Goal: Information Seeking & Learning: Compare options

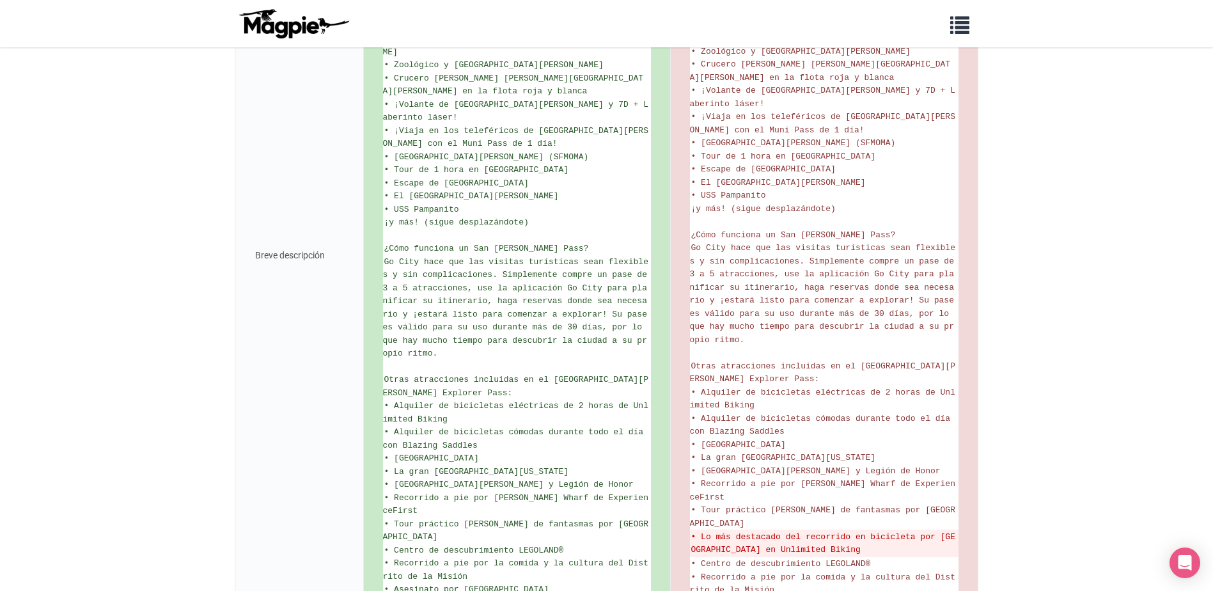
scroll to position [560, 0]
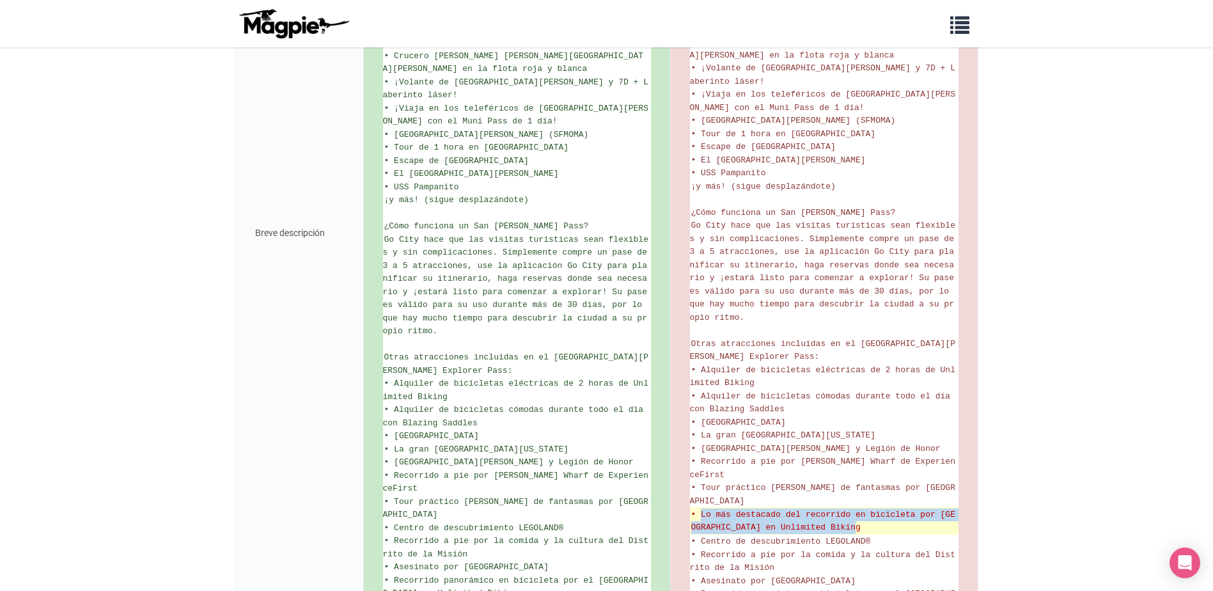
drag, startPoint x: 701, startPoint y: 462, endPoint x: 861, endPoint y: 475, distance: 161.0
click at [861, 508] on del "• Lo más destacado del recorrido en bicicleta por [GEOGRAPHIC_DATA] en Unlimite…" at bounding box center [824, 520] width 266 height 25
copy del "Lo más destacado del recorrido en bicicleta por [GEOGRAPHIC_DATA] en Unlimited …"
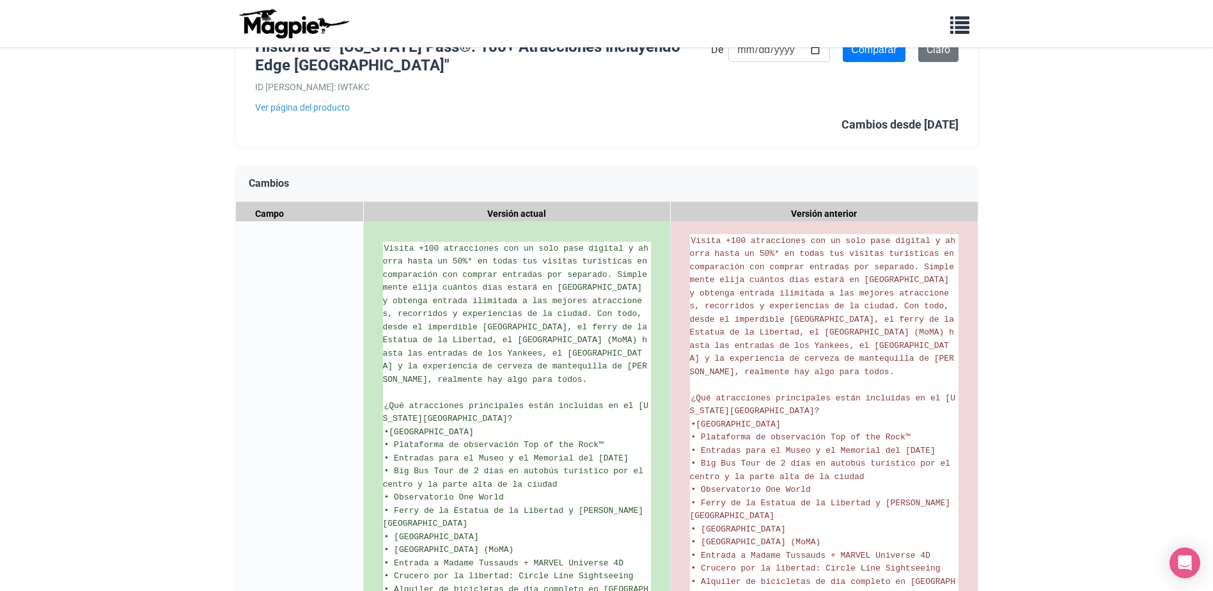
scroll to position [76, 0]
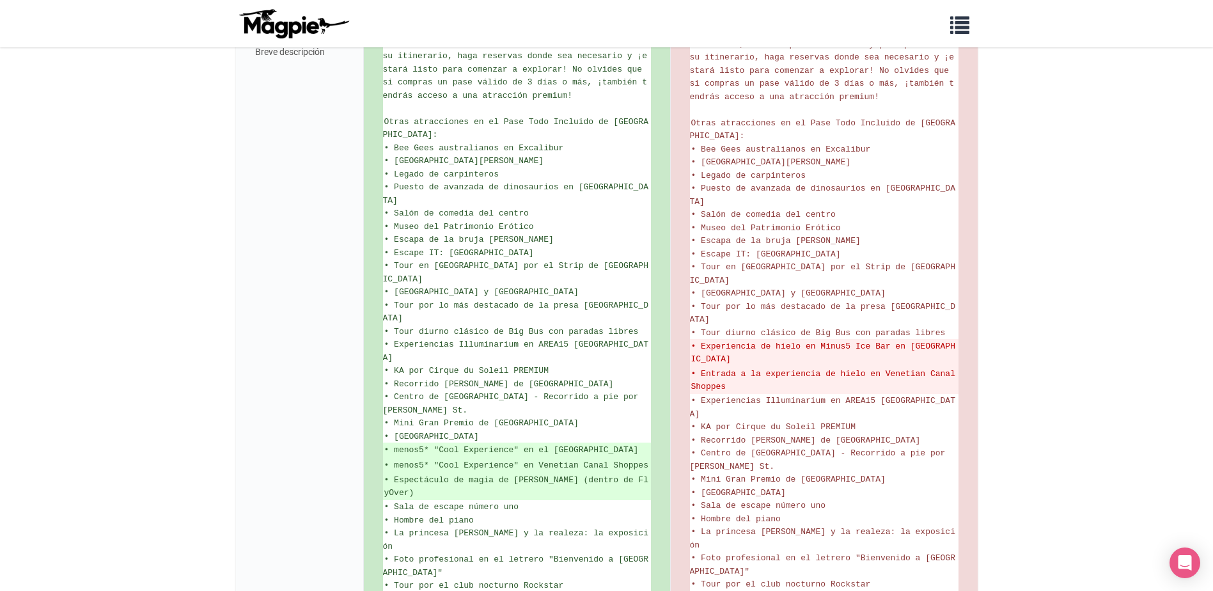
scroll to position [959, 0]
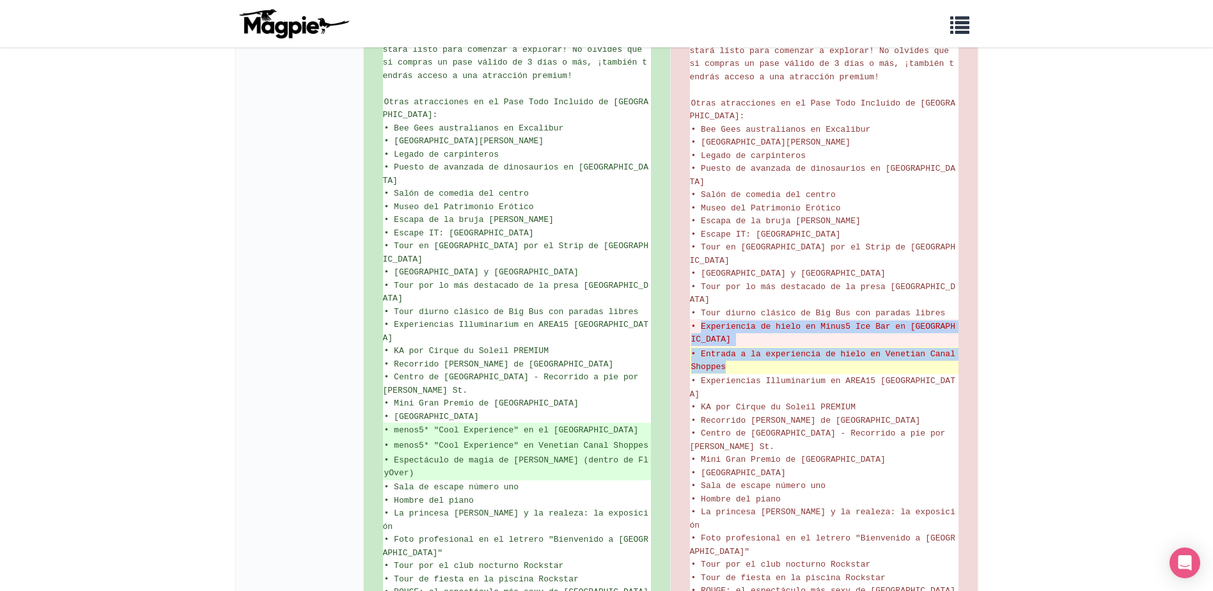
drag, startPoint x: 701, startPoint y: 221, endPoint x: 732, endPoint y: 262, distance: 51.5
click at [732, 262] on ul "Disfruta de la entrada a +45 atracciones principales de Las Vegas, todo con un …" at bounding box center [824, 32] width 269 height 1340
copy ul "Experiencia de hielo en Minus5 Ice Bar en Mandalay Bay • Entrada a la experienc…"
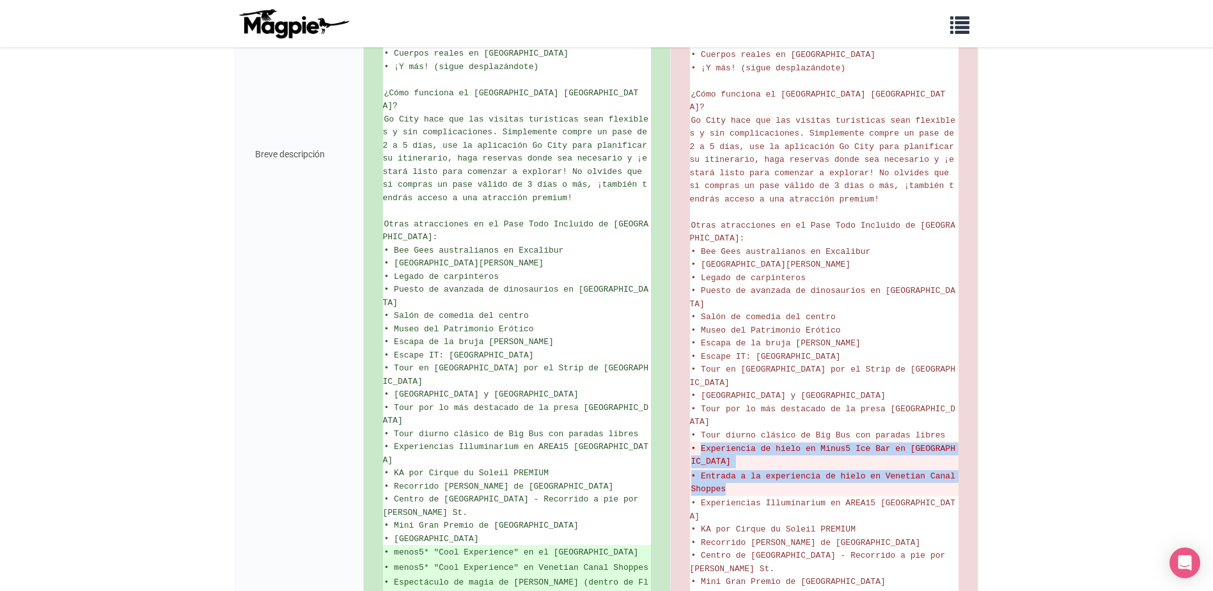
scroll to position [1020, 0]
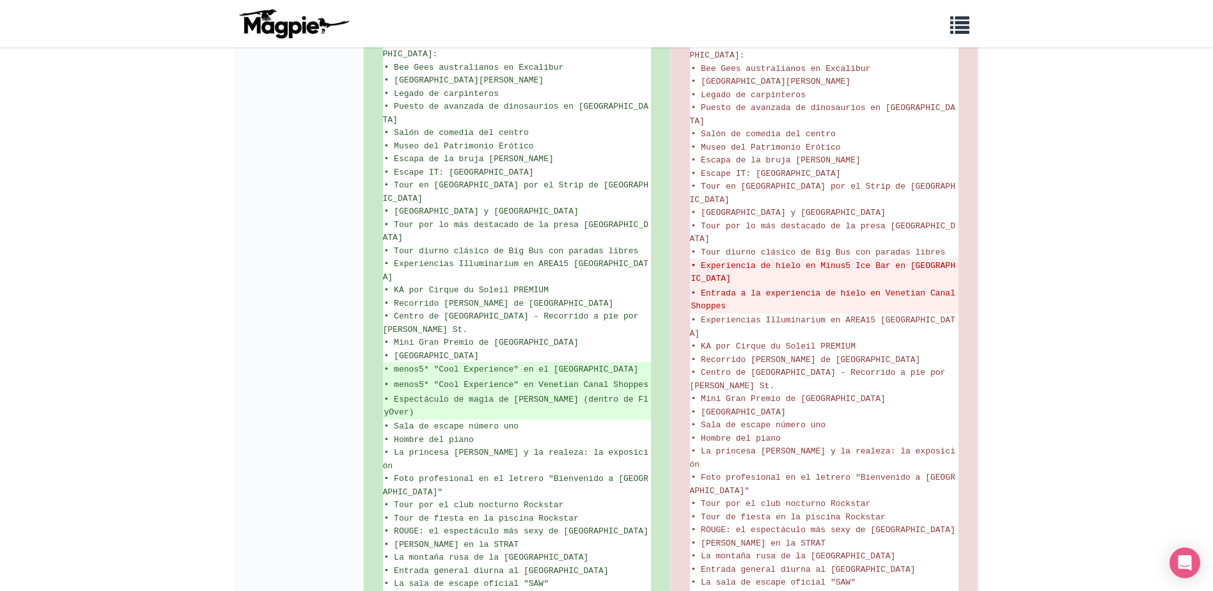
drag, startPoint x: 393, startPoint y: 279, endPoint x: 590, endPoint y: 290, distance: 198.0
click at [590, 393] on ins "• Espectáculo de magia de Nathan Burton (dentro de FlyOver)" at bounding box center [516, 405] width 265 height 25
copy ins "Espectáculo de magia de Nathan Burton (dentro de FlyOver)"
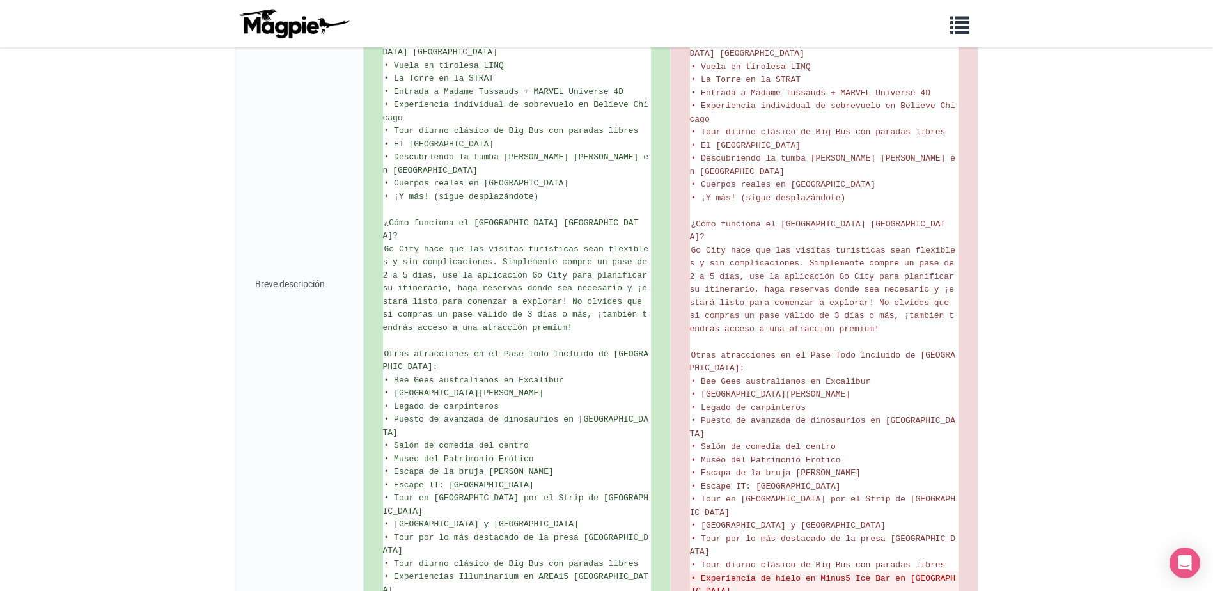
scroll to position [895, 0]
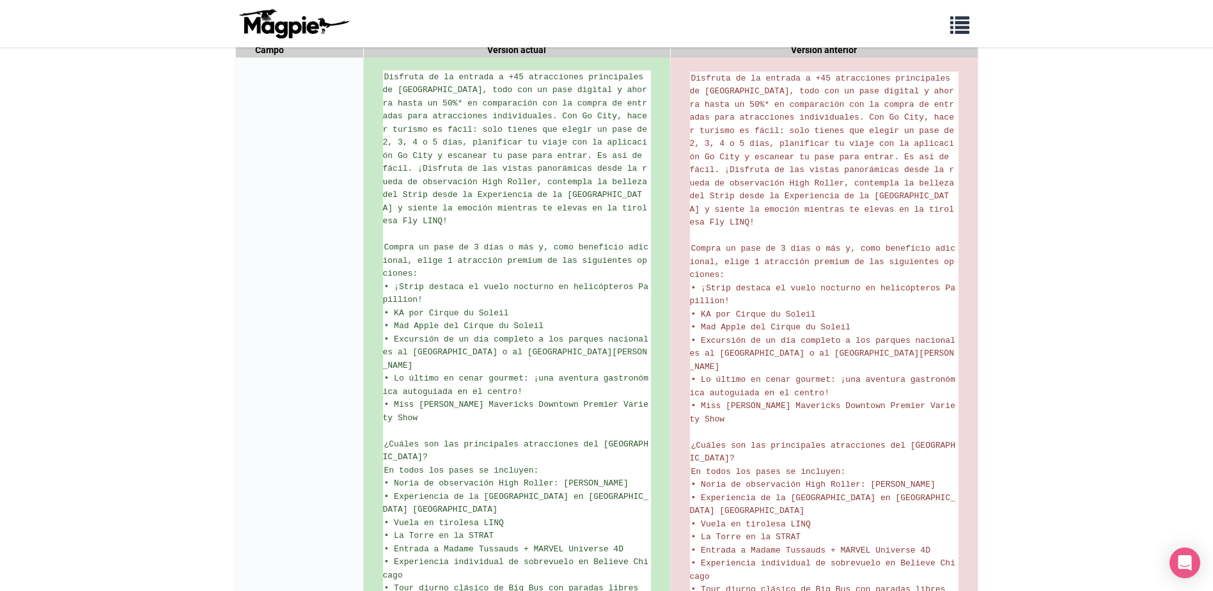
scroll to position [0, 0]
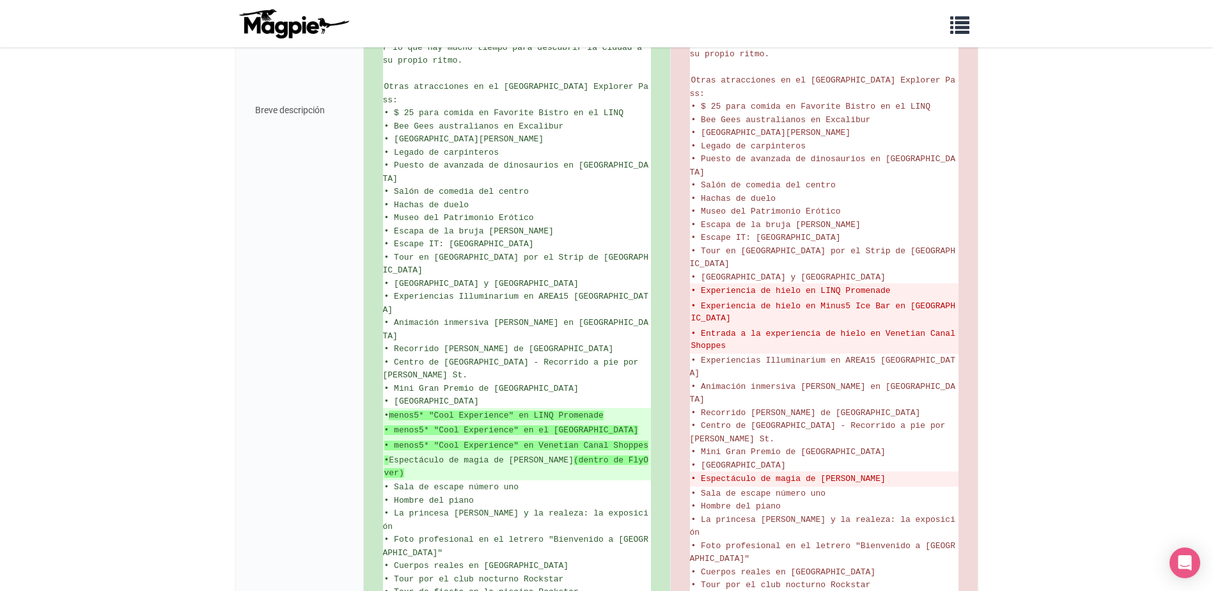
scroll to position [969, 0]
